Goal: Information Seeking & Learning: Learn about a topic

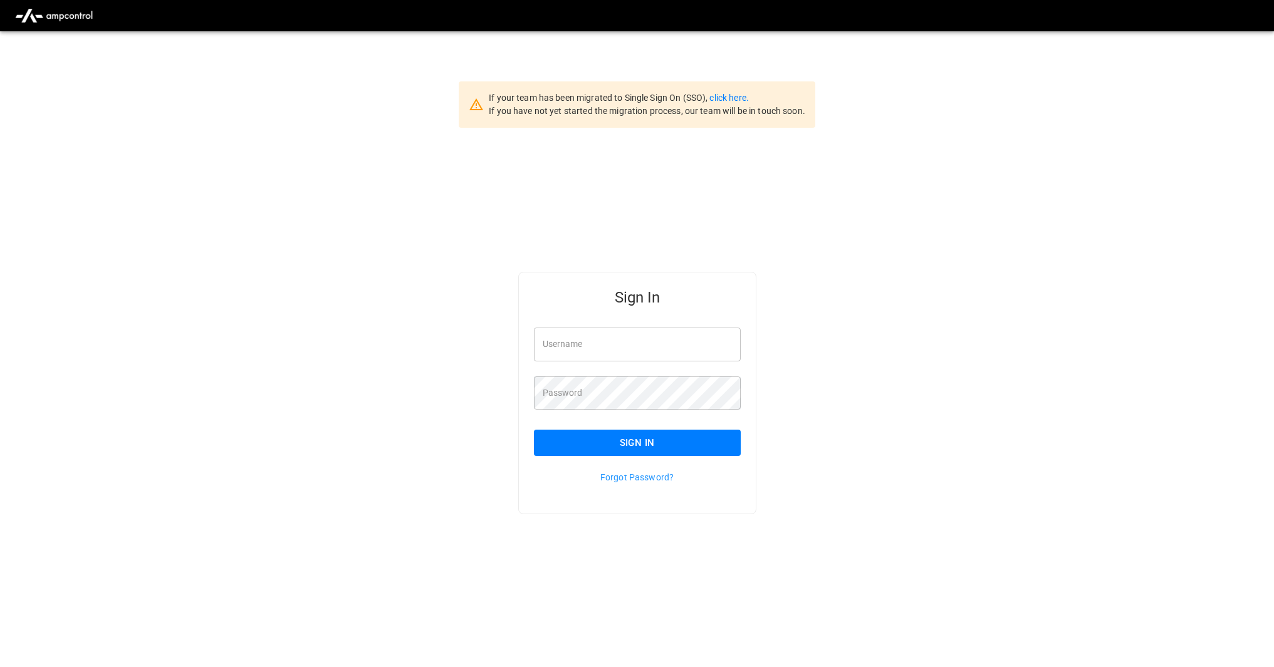
type input "*********"
click at [643, 438] on button "Sign In" at bounding box center [637, 443] width 207 height 26
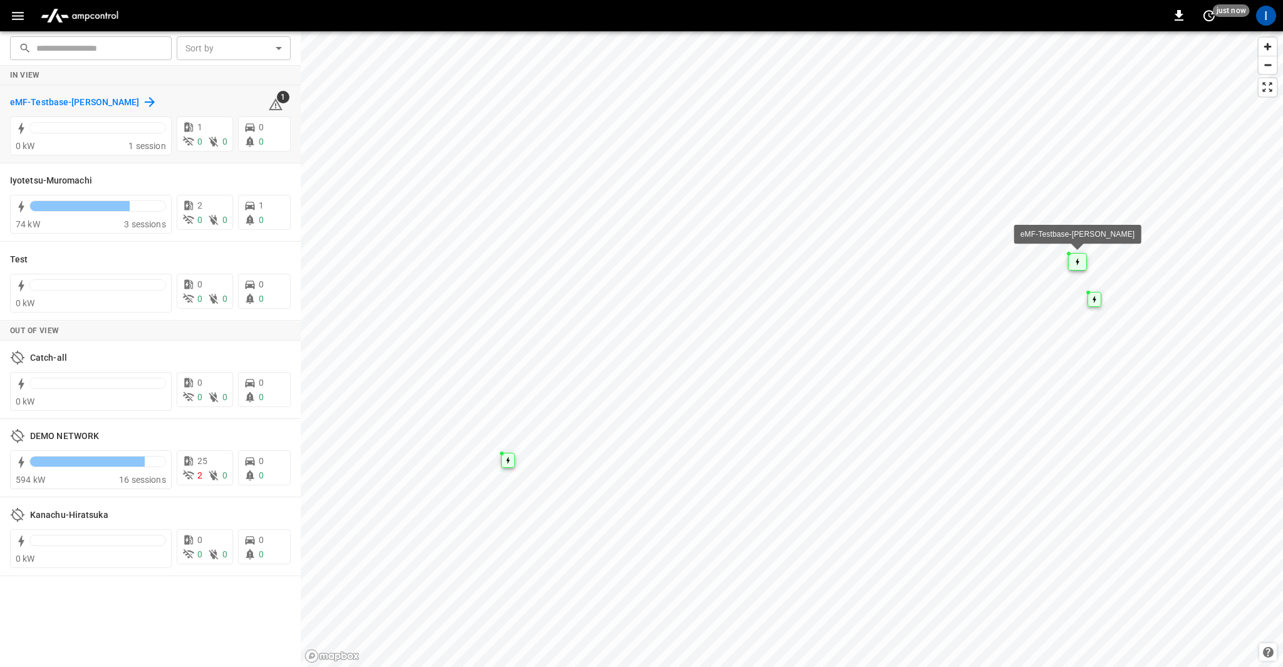
click at [39, 100] on h6 "eMF-Testbase-[PERSON_NAME]" at bounding box center [75, 103] width 130 height 14
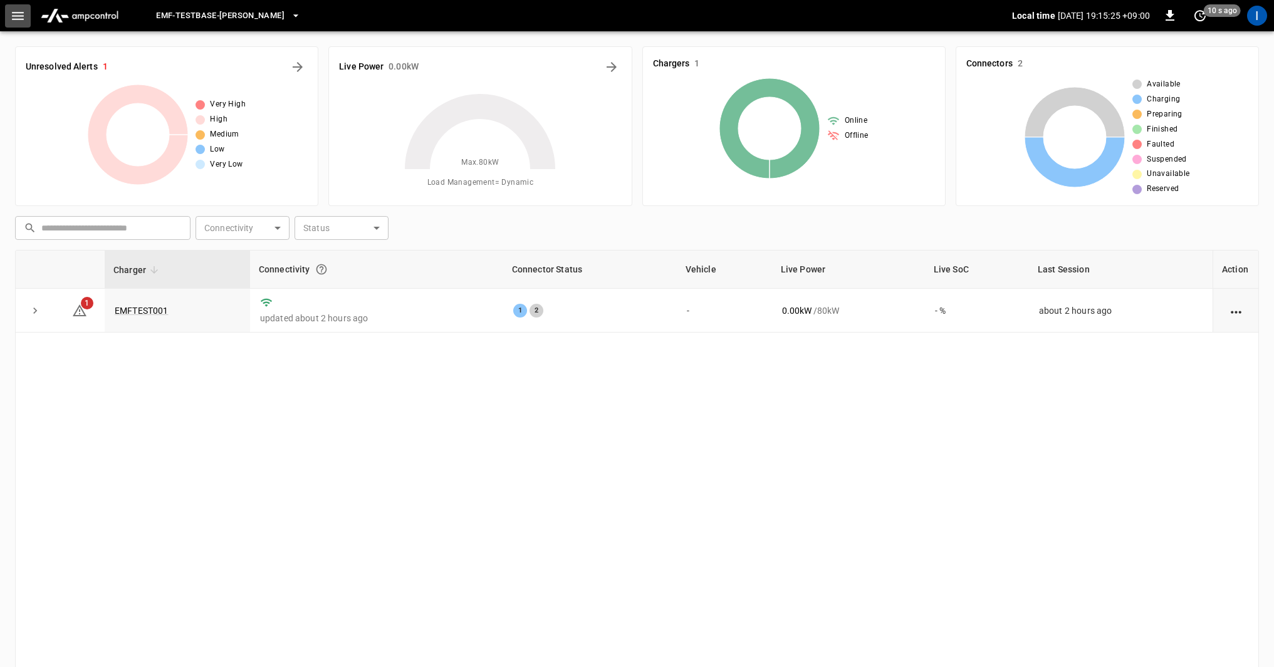
click at [16, 16] on icon "button" at bounding box center [18, 16] width 12 height 8
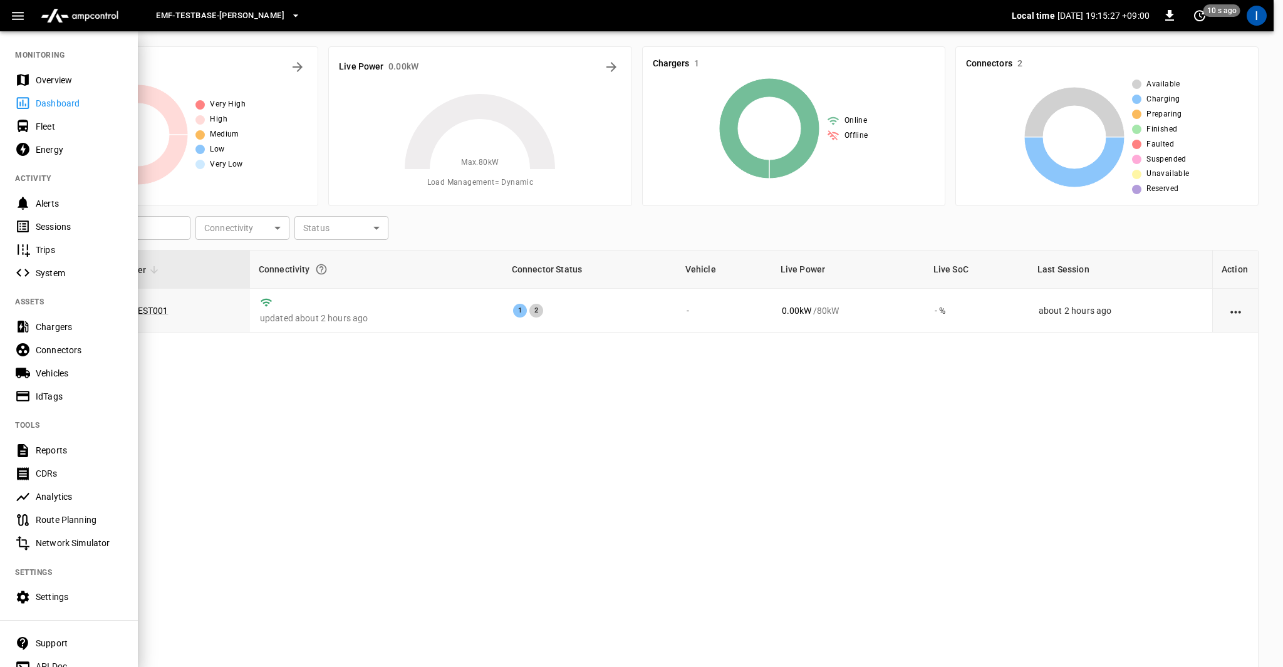
click at [66, 146] on div "Energy" at bounding box center [79, 149] width 87 height 13
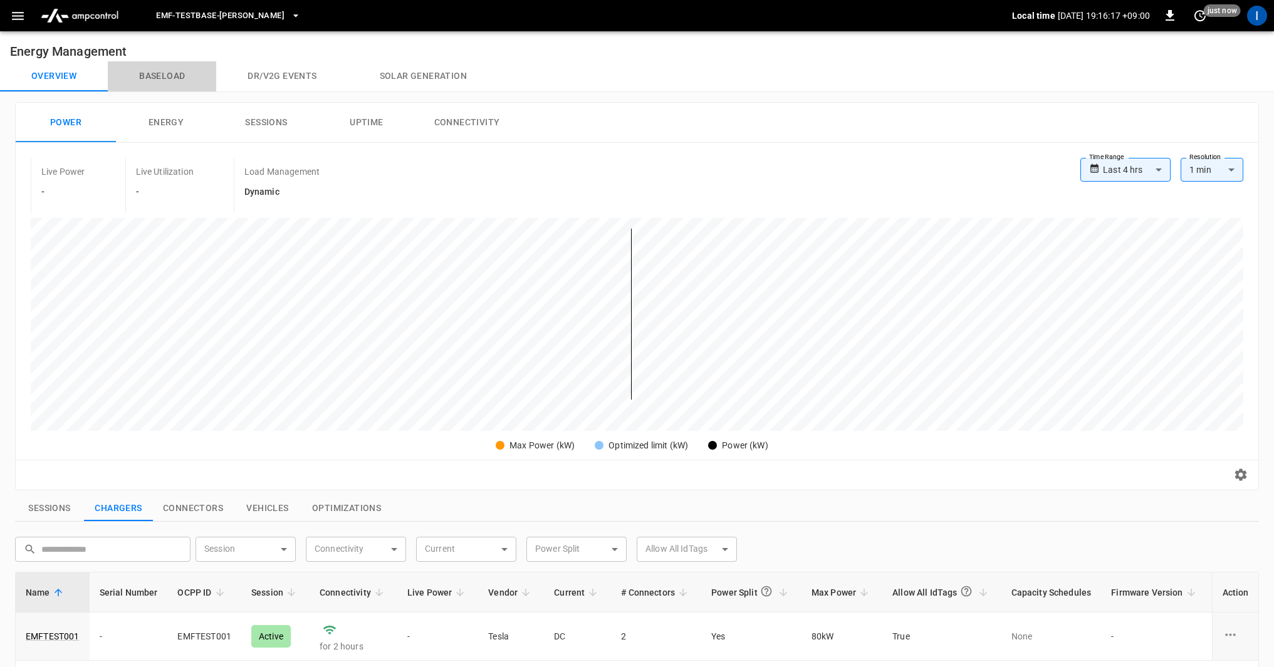
click at [162, 81] on button "Baseload" at bounding box center [162, 76] width 108 height 30
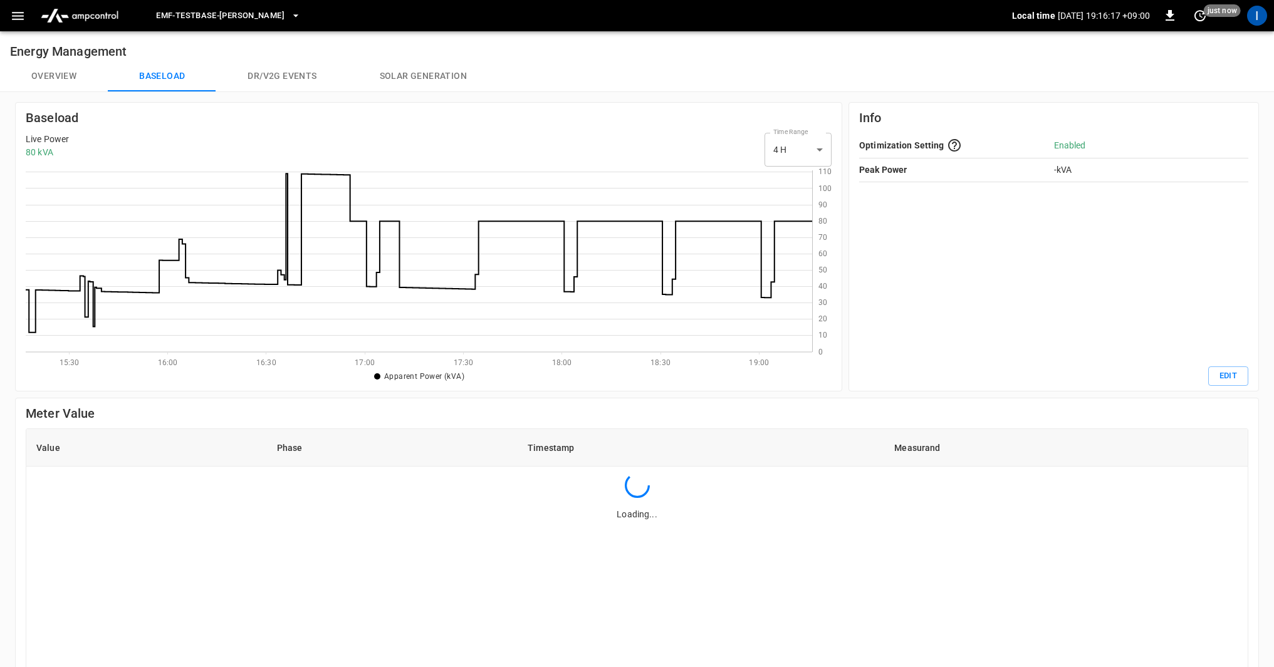
scroll to position [172, 777]
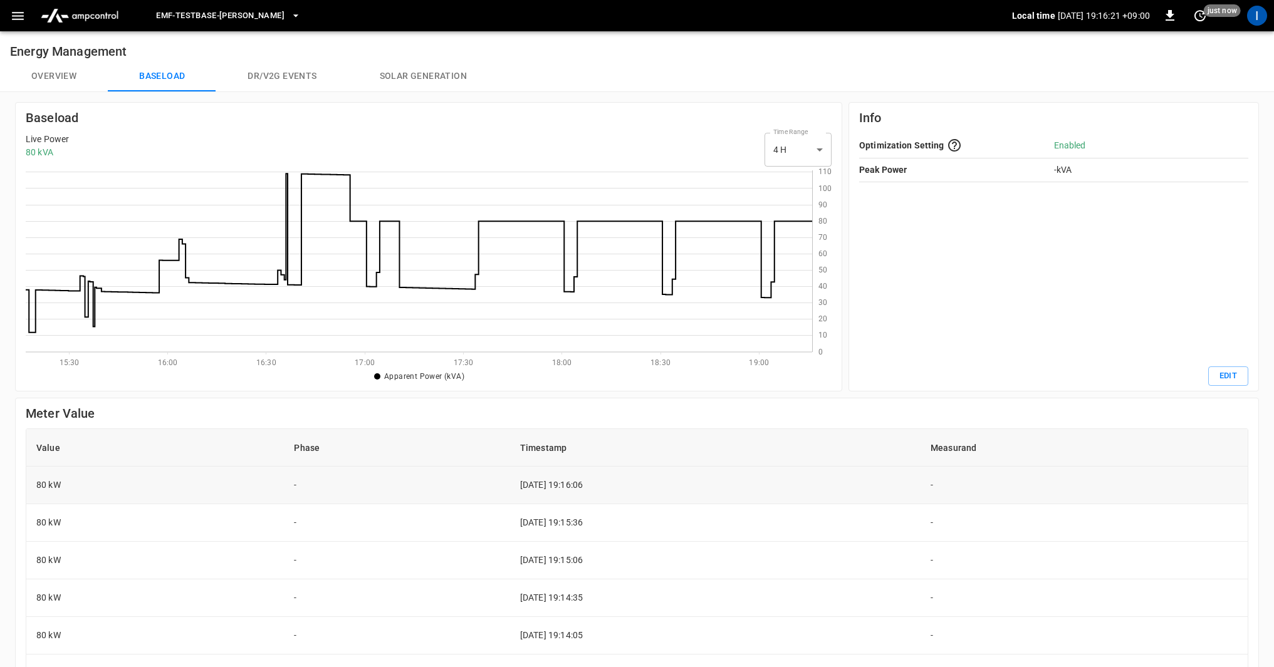
click at [544, 484] on td "[DATE] 19:16:06" at bounding box center [715, 486] width 410 height 38
click at [70, 78] on button "Overview" at bounding box center [54, 76] width 108 height 30
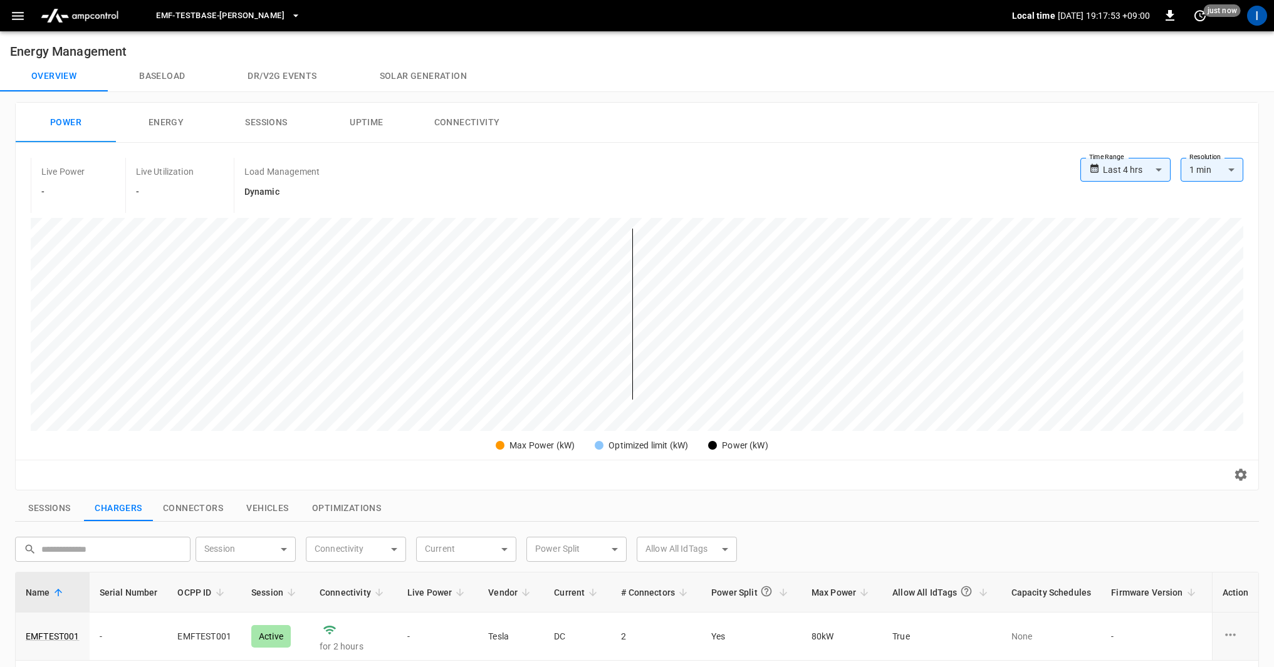
click at [150, 68] on button "Baseload" at bounding box center [162, 76] width 108 height 30
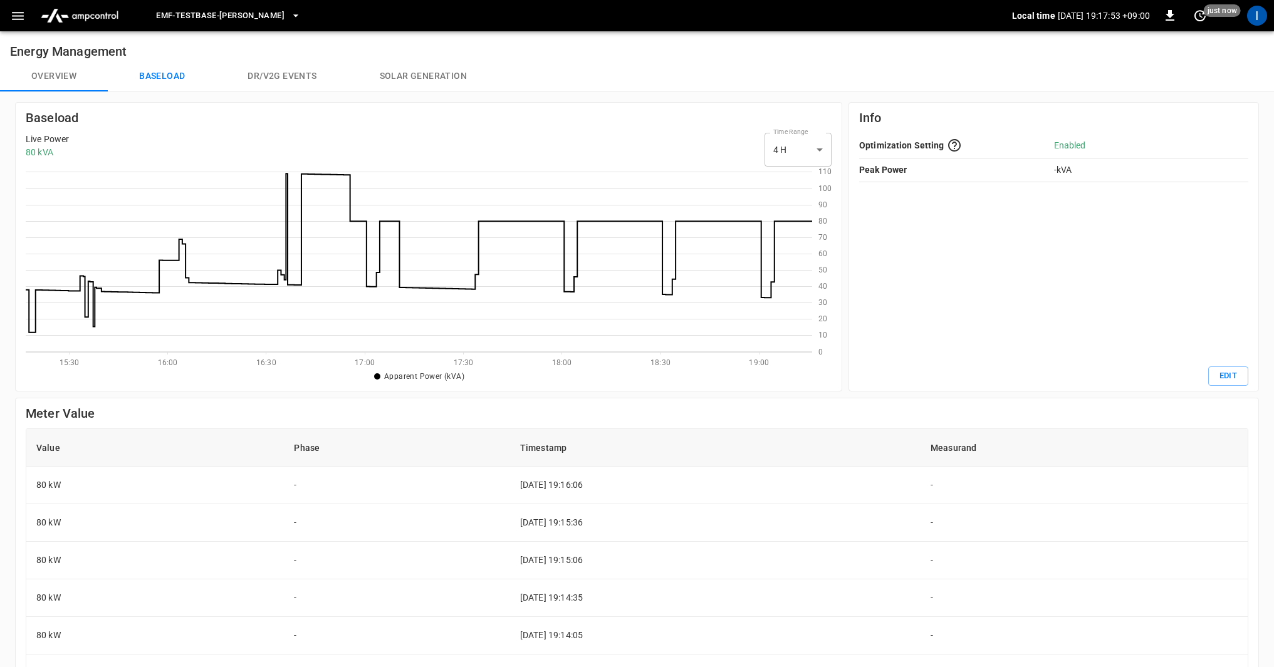
scroll to position [172, 777]
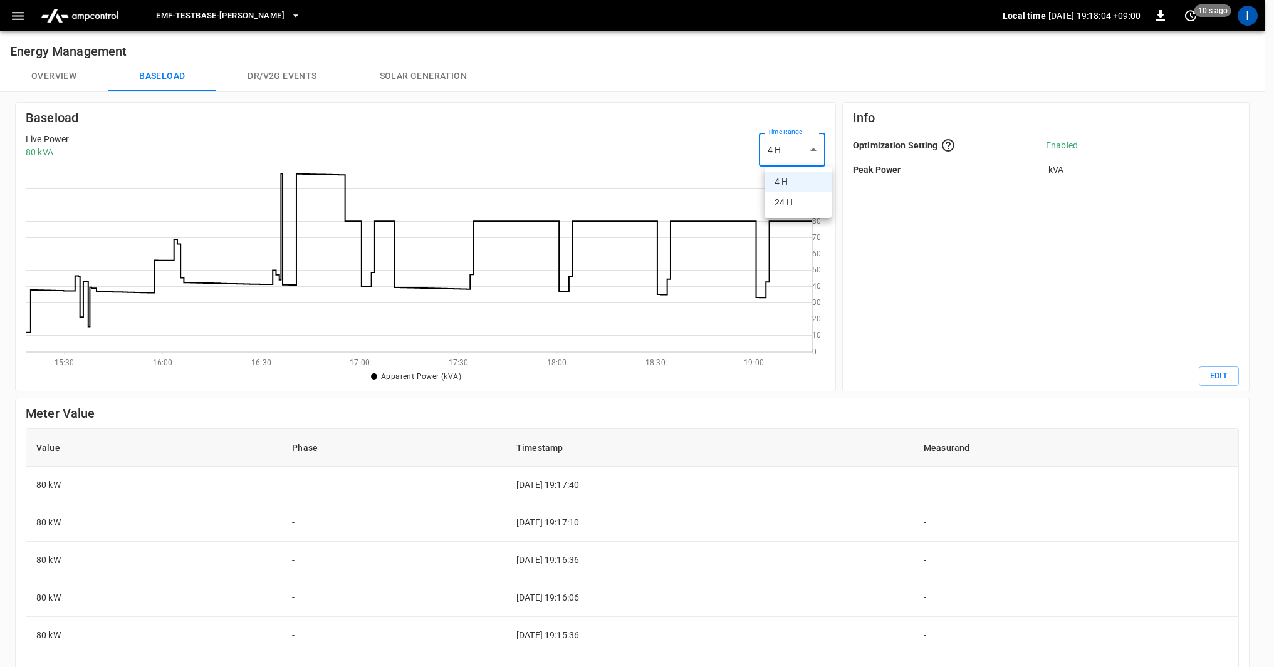
click at [794, 153] on body "eMF-Testbase-[GEOGRAPHIC_DATA] Local time [DATE] 19:18:04 +09:00 0 10 s ago I E…" at bounding box center [637, 473] width 1274 height 947
click at [792, 200] on li "24 H" at bounding box center [797, 202] width 67 height 21
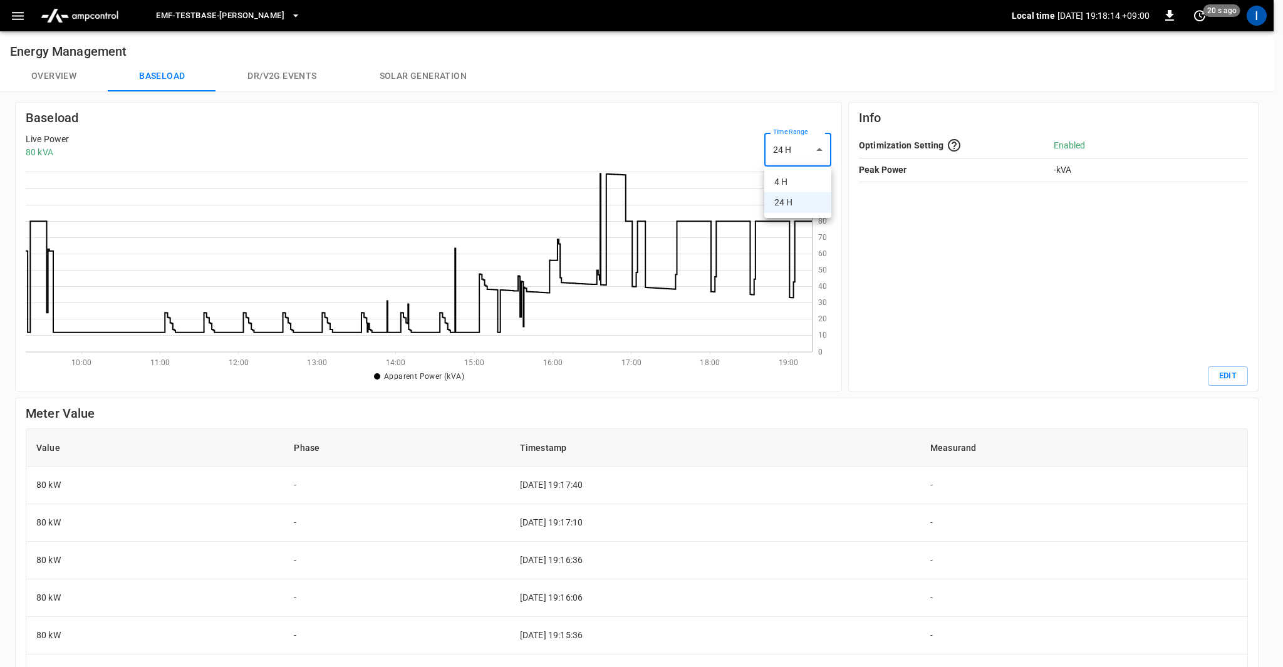
click at [790, 160] on body "eMF-Testbase-Musashimurayama Local time [DATE] 19:18:14 +09:00 0 20 s ago I Ene…" at bounding box center [641, 473] width 1283 height 947
click at [787, 177] on li "4 H" at bounding box center [797, 182] width 67 height 21
type input "**"
